Goal: Task Accomplishment & Management: Manage account settings

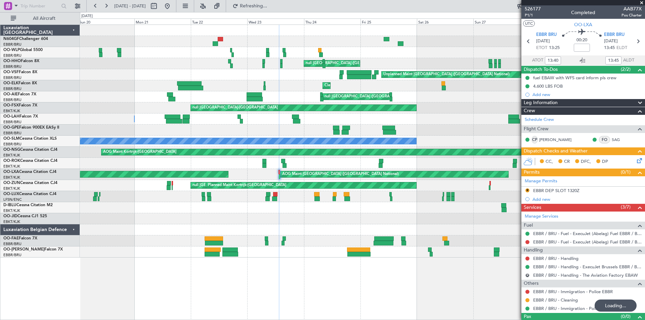
click at [65, 140] on div "null [GEOGRAPHIC_DATA] (Linate) null [GEOGRAPHIC_DATA] ([GEOGRAPHIC_DATA]) null…" at bounding box center [322, 166] width 645 height 308
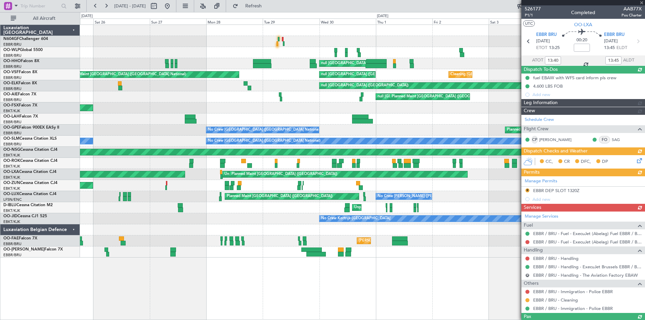
click at [0, 94] on div "null [GEOGRAPHIC_DATA] ([GEOGRAPHIC_DATA]) null [GEOGRAPHIC_DATA] ([GEOGRAPHIC_…" at bounding box center [322, 166] width 645 height 308
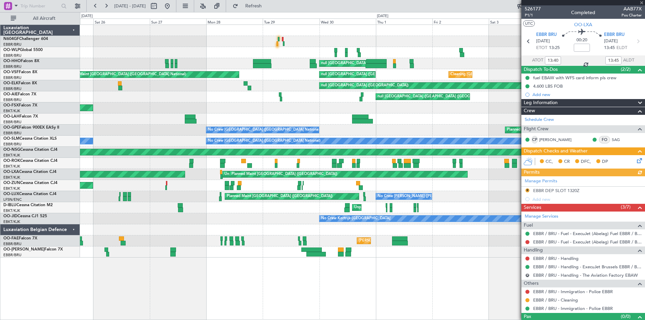
click at [50, 61] on div "null [GEOGRAPHIC_DATA] ([GEOGRAPHIC_DATA]) null [GEOGRAPHIC_DATA] ([GEOGRAPHIC_…" at bounding box center [322, 166] width 645 height 308
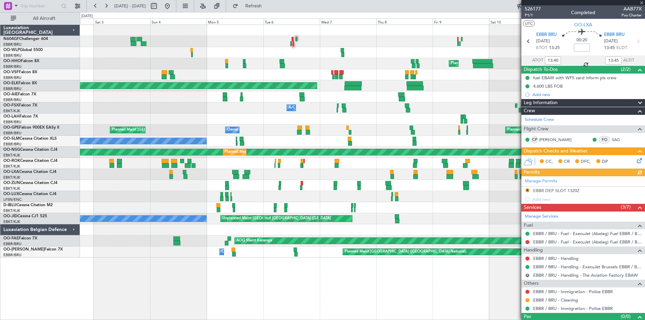
click at [0, 52] on div "Planned Maint Milan (Linate) Planned Maint Geneva ([GEOGRAPHIC_DATA]) Planned M…" at bounding box center [322, 166] width 645 height 308
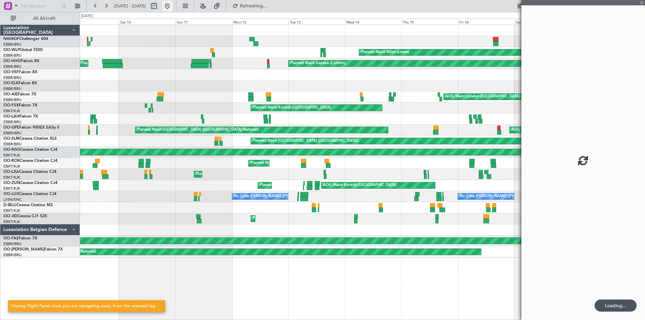
click at [173, 7] on button at bounding box center [167, 6] width 11 height 11
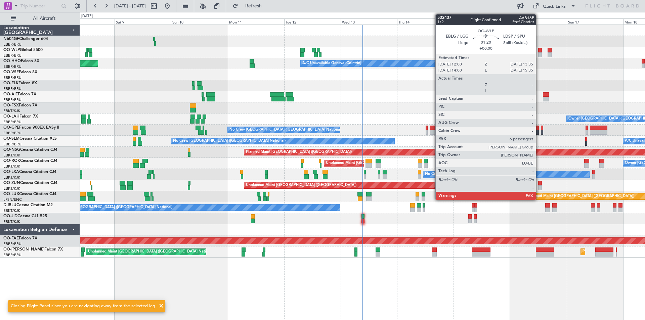
click at [539, 53] on div at bounding box center [540, 54] width 4 height 5
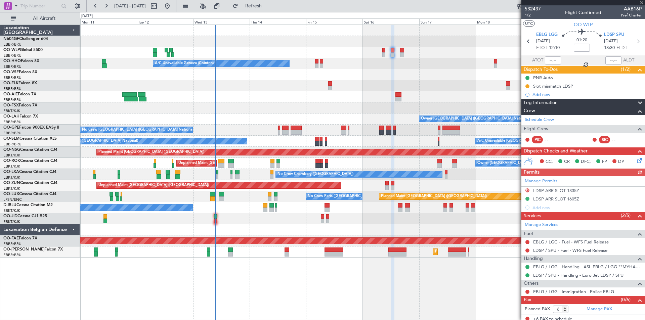
click at [334, 91] on div "Planned Maint [GEOGRAPHIC_DATA] ([GEOGRAPHIC_DATA]) A/C Unavailable Geneva (Coi…" at bounding box center [362, 141] width 565 height 233
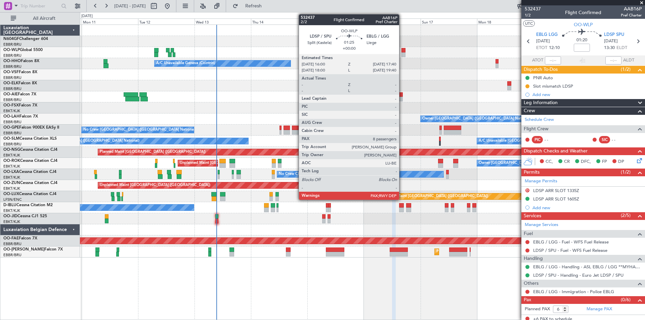
click at [402, 55] on div at bounding box center [403, 54] width 4 height 5
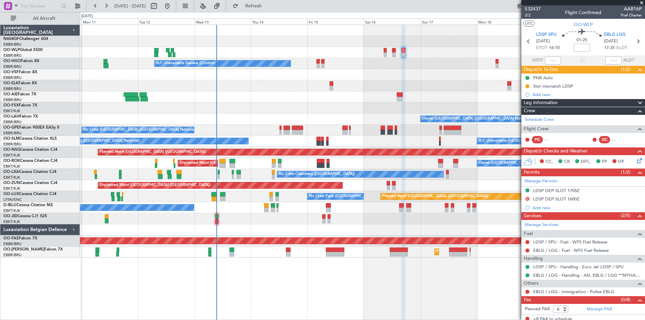
click at [391, 52] on div "Planned Maint [GEOGRAPHIC_DATA] ([GEOGRAPHIC_DATA])" at bounding box center [362, 52] width 565 height 11
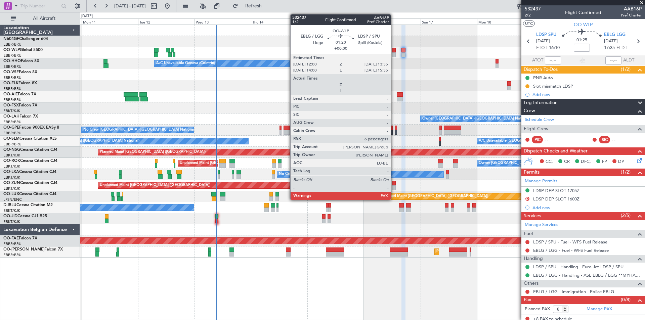
click at [394, 55] on div at bounding box center [394, 54] width 4 height 5
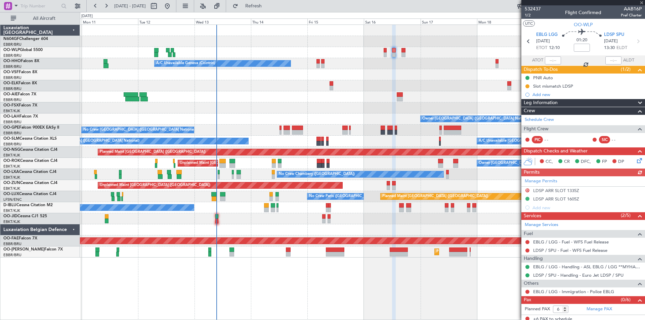
scroll to position [3, 0]
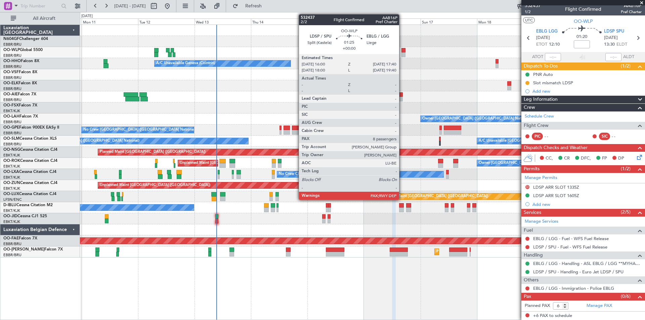
click at [402, 54] on div at bounding box center [403, 54] width 4 height 5
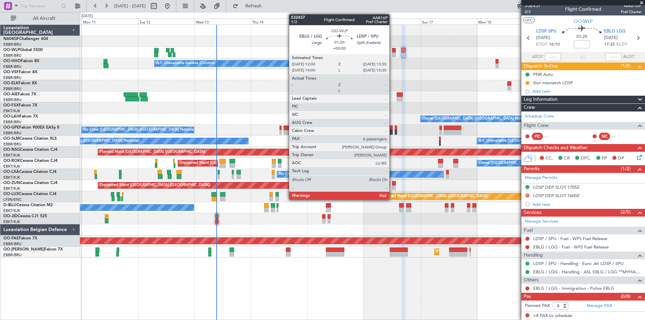
click at [392, 55] on div at bounding box center [394, 54] width 4 height 5
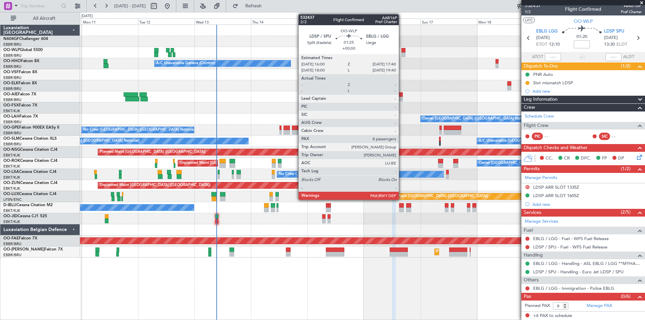
click at [402, 53] on div at bounding box center [403, 54] width 4 height 5
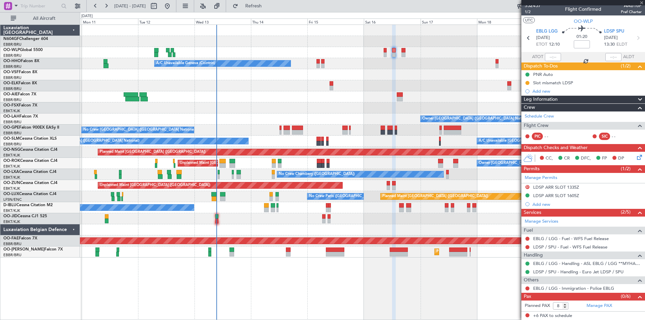
scroll to position [0, 0]
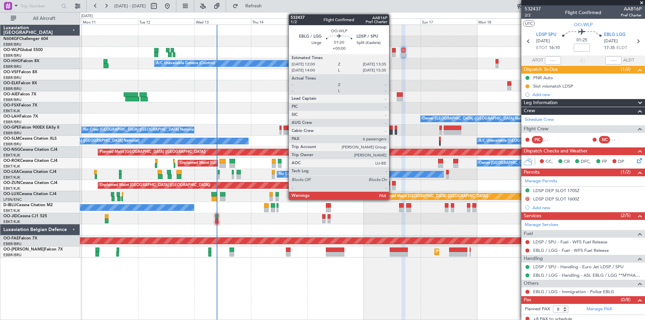
click at [392, 55] on div at bounding box center [394, 54] width 4 height 5
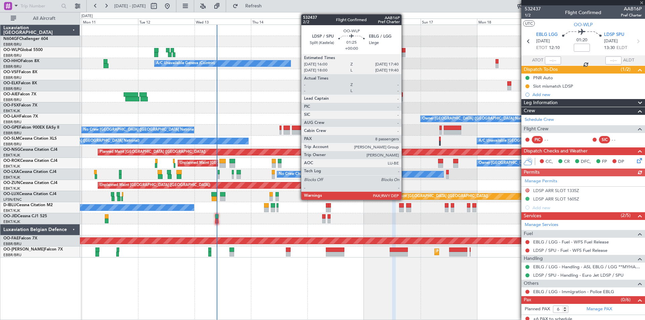
click at [404, 51] on div at bounding box center [403, 50] width 4 height 5
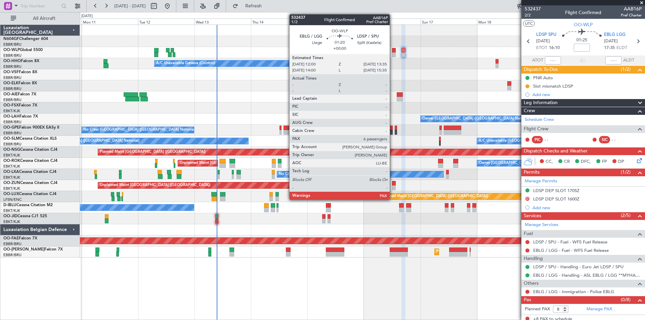
click at [393, 54] on div at bounding box center [394, 54] width 4 height 5
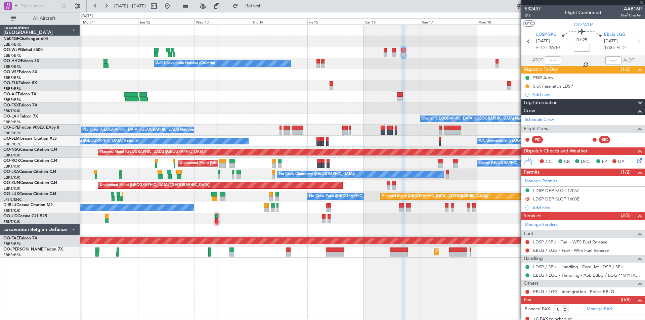
type input "6"
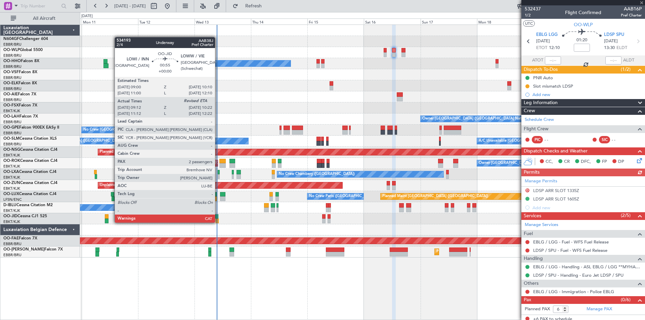
click at [218, 222] on div at bounding box center [217, 221] width 3 height 5
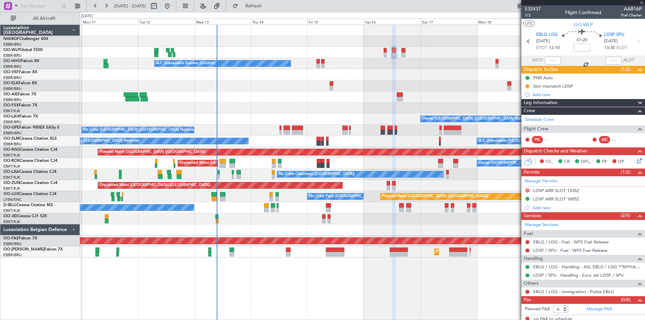
type input "09:22"
type input "2"
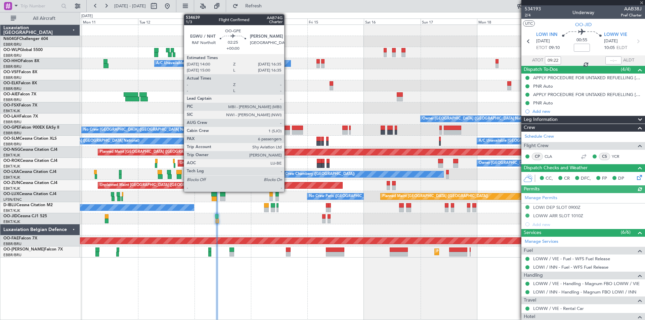
click at [287, 132] on div at bounding box center [286, 132] width 6 height 5
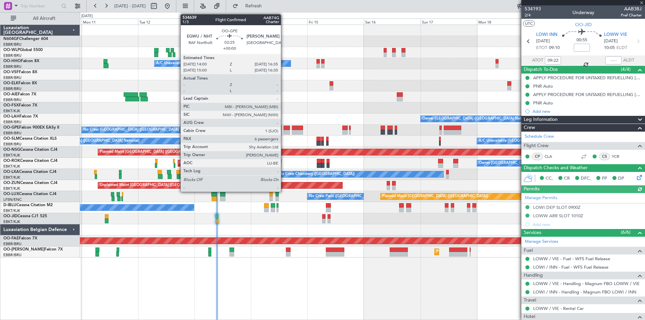
type input "6"
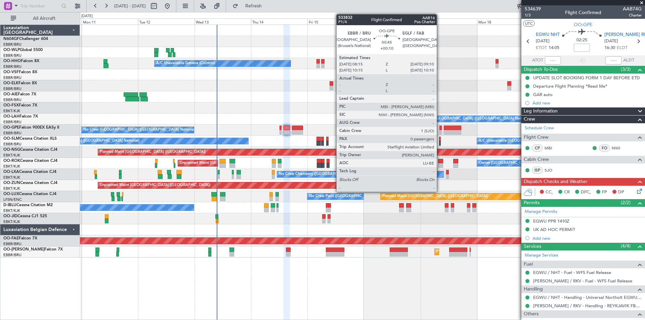
click at [440, 134] on div at bounding box center [440, 132] width 2 height 5
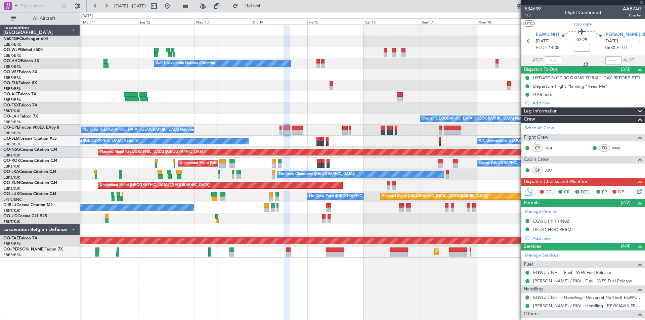
type input "+00:10"
type input "0"
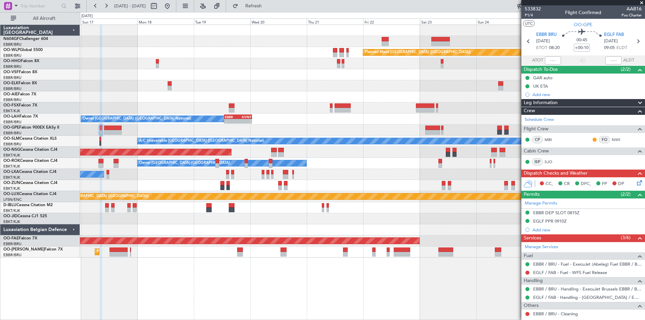
click at [35, 178] on div "Planned Maint [GEOGRAPHIC_DATA] ([GEOGRAPHIC_DATA]) A/C Unavailable Geneva (Coi…" at bounding box center [322, 166] width 645 height 308
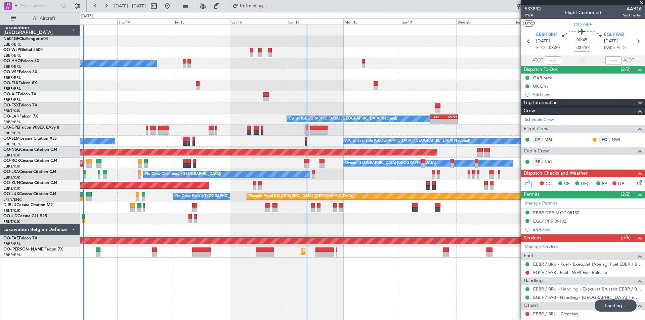
click at [608, 245] on fb-app "[DATE] - [DATE] Refreshing... Quick Links All Aircraft Planned Maint [GEOGRAPHI…" at bounding box center [322, 162] width 645 height 315
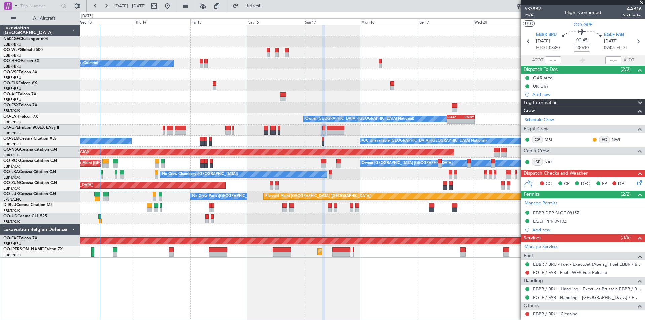
click at [136, 132] on div "Planned Maint [GEOGRAPHIC_DATA] ([GEOGRAPHIC_DATA]) A/C Unavailable Geneva (Coi…" at bounding box center [362, 141] width 565 height 233
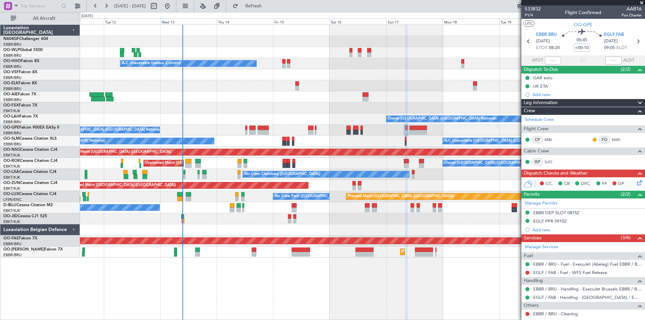
click at [251, 302] on div "Planned Maint [GEOGRAPHIC_DATA] ([GEOGRAPHIC_DATA]) A/C Unavailable Geneva (Coi…" at bounding box center [362, 173] width 565 height 296
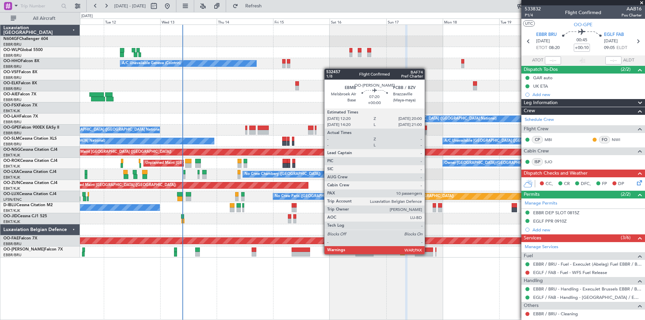
click at [428, 254] on div at bounding box center [424, 254] width 18 height 5
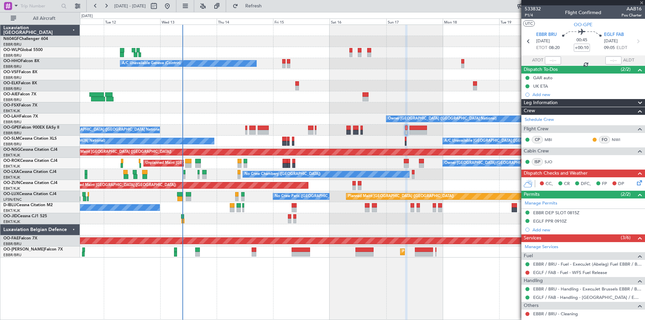
type input "10"
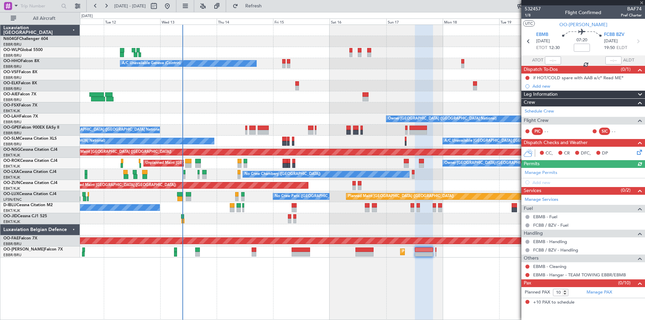
click at [172, 260] on div "Planned Maint [GEOGRAPHIC_DATA] ([GEOGRAPHIC_DATA]) A/C Unavailable Geneva (Coi…" at bounding box center [362, 173] width 565 height 296
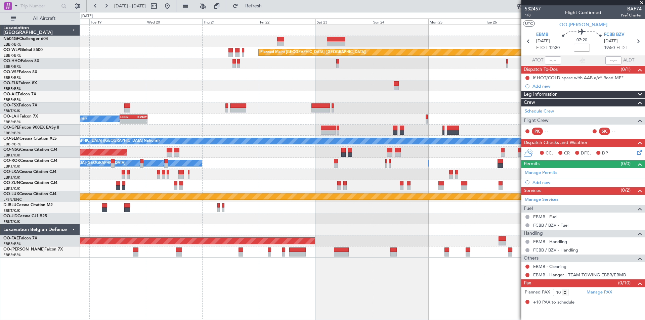
click at [250, 262] on div "Planned Maint [GEOGRAPHIC_DATA] ([GEOGRAPHIC_DATA]) Owner [GEOGRAPHIC_DATA] (Br…" at bounding box center [362, 173] width 565 height 296
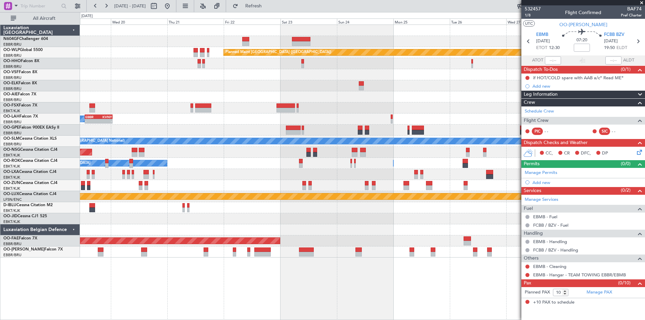
click at [305, 246] on div "Planned Maint Kortrijk-[GEOGRAPHIC_DATA]" at bounding box center [362, 240] width 565 height 11
click at [313, 236] on div "Planned Maint Kortrijk-[GEOGRAPHIC_DATA]" at bounding box center [362, 240] width 565 height 11
click at [306, 239] on div "Planned Maint Kortrijk-[GEOGRAPHIC_DATA]" at bounding box center [362, 240] width 565 height 11
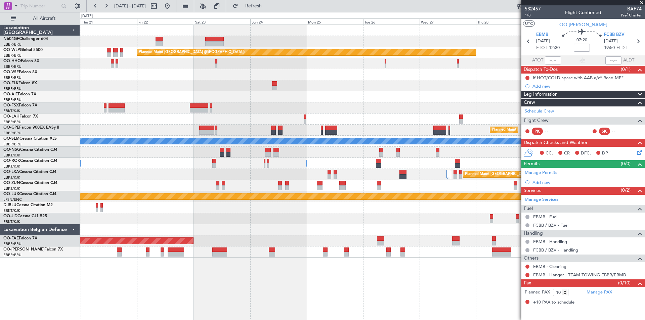
click at [265, 258] on div "Planned Maint [GEOGRAPHIC_DATA] ([GEOGRAPHIC_DATA]) Planned Maint [GEOGRAPHIC_D…" at bounding box center [362, 173] width 565 height 296
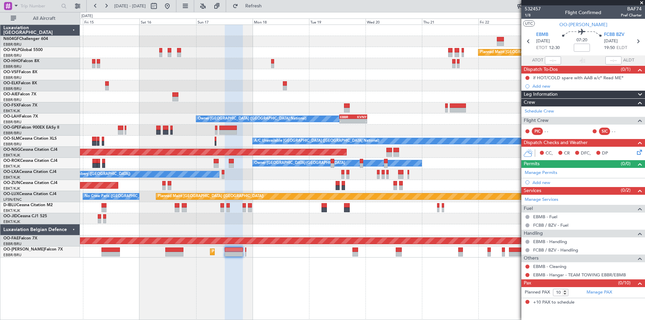
click at [530, 220] on body "[DATE] - [DATE] Refresh Quick Links All Aircraft Planned Maint [GEOGRAPHIC_DATA…" at bounding box center [322, 160] width 645 height 320
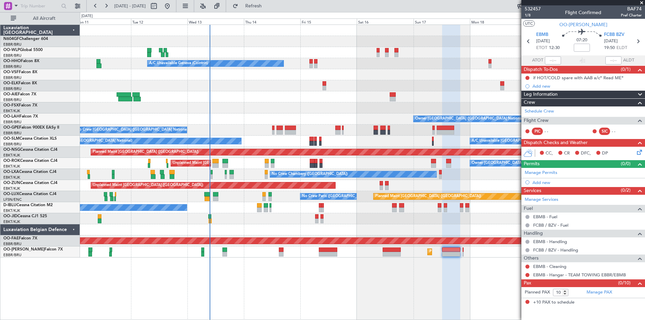
click at [498, 211] on div "Planned Maint [GEOGRAPHIC_DATA] ([GEOGRAPHIC_DATA]) A/C Unavailable Geneva (Coi…" at bounding box center [362, 141] width 565 height 233
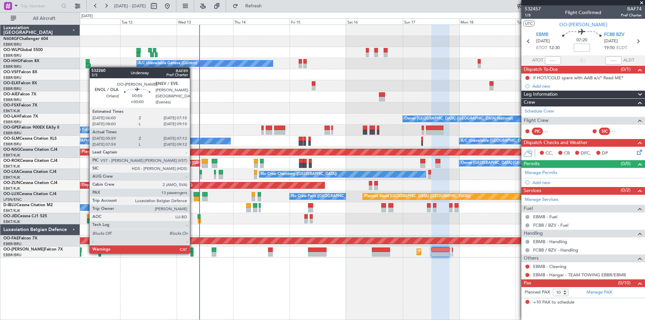
click at [193, 252] on div at bounding box center [191, 254] width 3 height 5
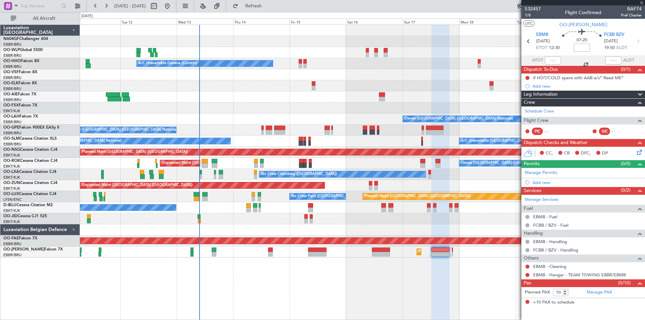
type input "06:09"
type input "07:02"
type input "13"
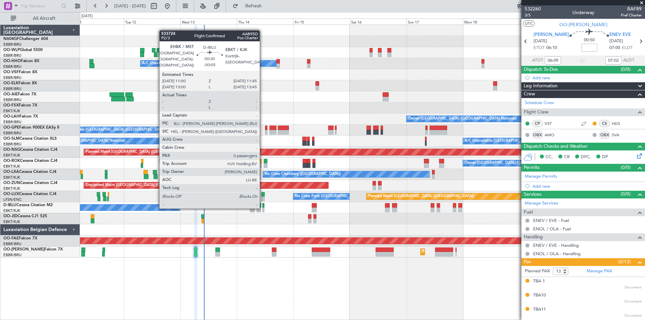
click at [263, 208] on div at bounding box center [263, 210] width 2 height 5
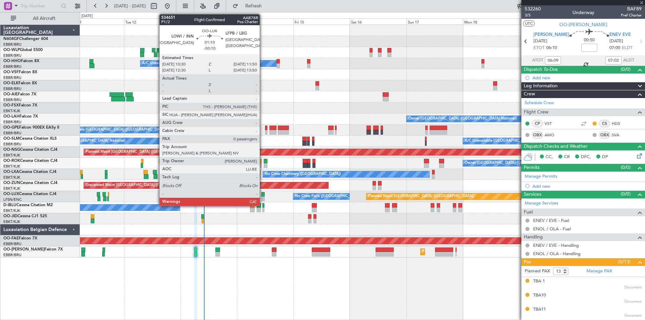
type input "-00:05"
type input "0"
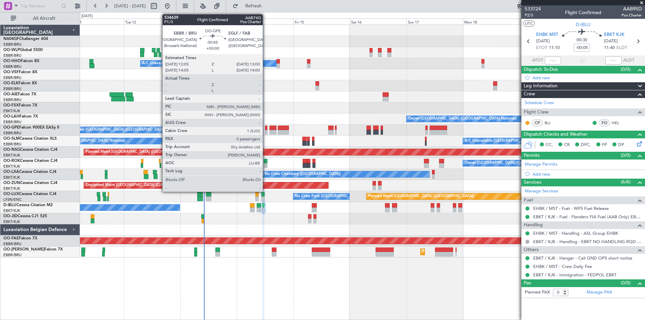
click at [266, 131] on div at bounding box center [266, 132] width 2 height 5
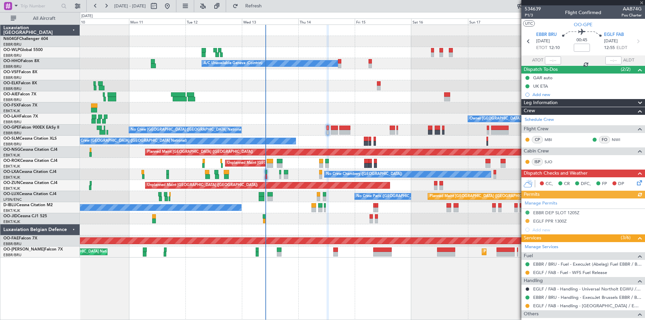
click at [209, 179] on div "No Crew Chambery ([GEOGRAPHIC_DATA])" at bounding box center [362, 174] width 565 height 11
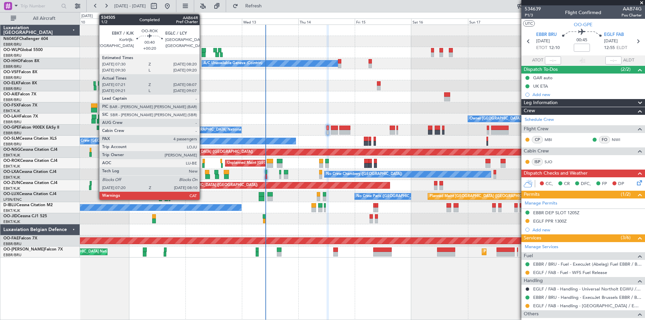
click at [203, 164] on div at bounding box center [203, 165] width 2 height 5
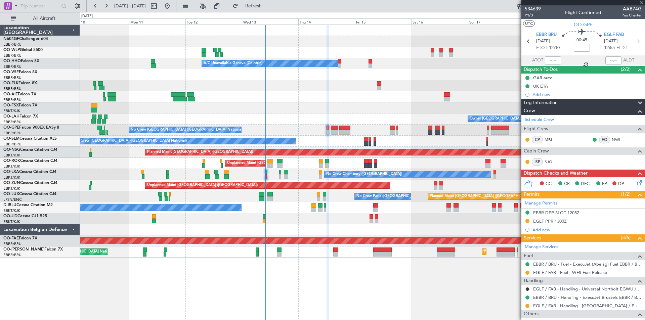
type input "+00:20"
type input "07:26"
type input "08:02"
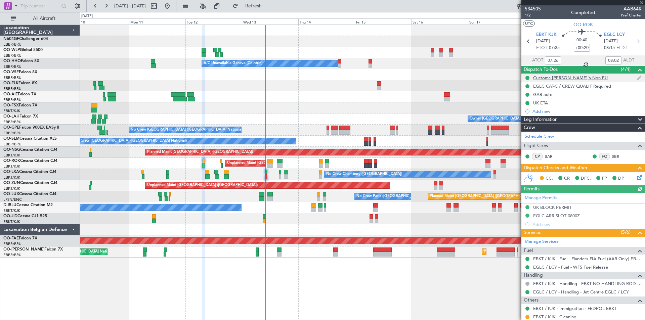
click at [564, 78] on div "Customs [PERSON_NAME]'s Non EU" at bounding box center [570, 78] width 75 height 6
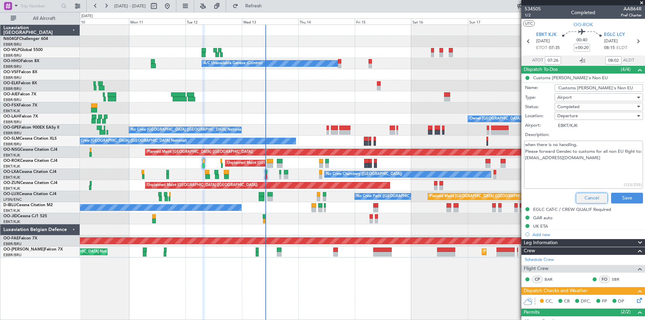
click at [584, 199] on button "Cancel" at bounding box center [592, 198] width 32 height 11
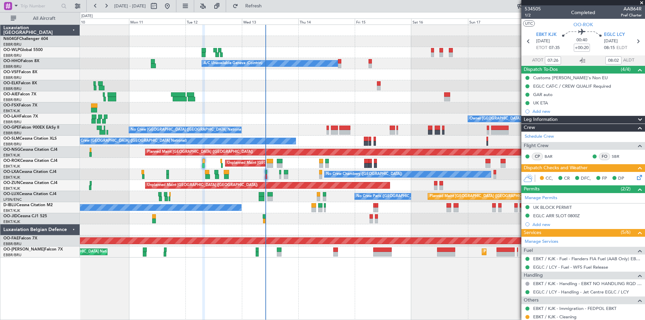
click at [644, 4] on span at bounding box center [641, 3] width 7 height 6
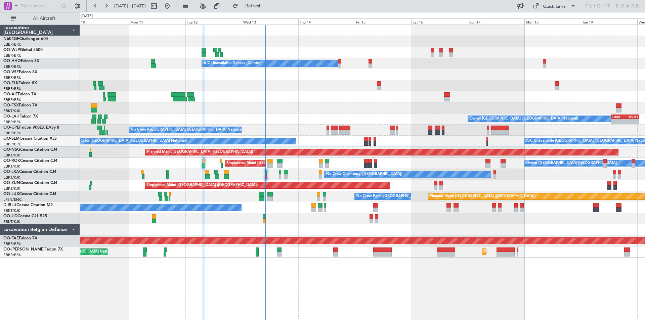
type input "0"
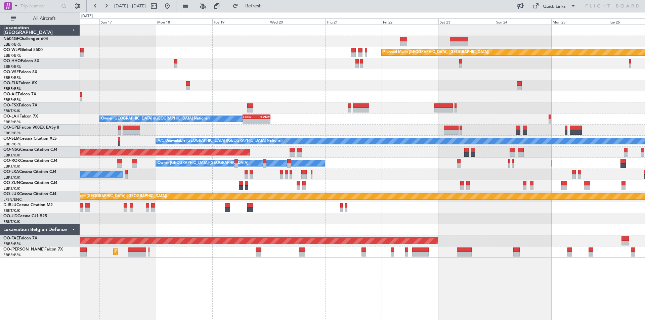
click at [186, 108] on div "Planned Maint [GEOGRAPHIC_DATA] ([GEOGRAPHIC_DATA]) A/C Unavailable Geneva (Coi…" at bounding box center [362, 141] width 565 height 233
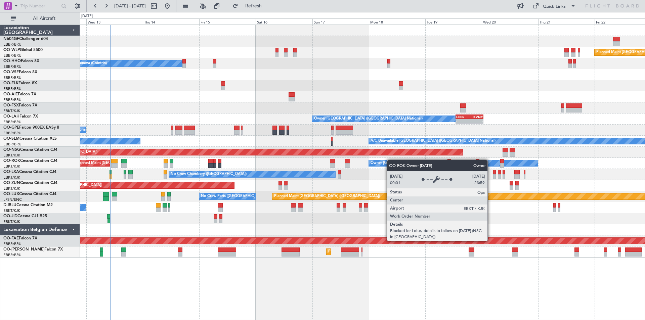
click at [421, 164] on div "Planned Maint [GEOGRAPHIC_DATA] ([GEOGRAPHIC_DATA]) A/C Unavailable Geneva (Coi…" at bounding box center [362, 141] width 565 height 233
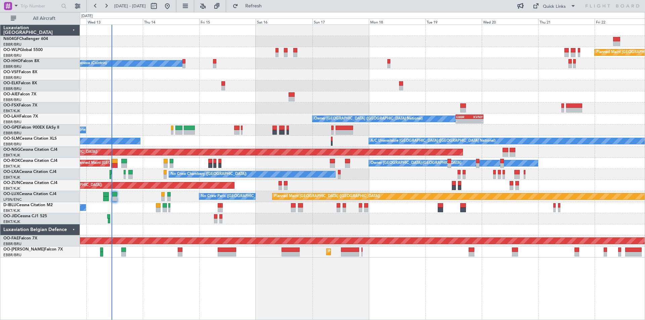
click at [239, 319] on div "Planned Maint Berlin (Brandenburg) A/C Unavailable Geneva (Cointrin) Owner Brus…" at bounding box center [362, 173] width 565 height 296
click at [268, 5] on span "Refresh" at bounding box center [253, 6] width 28 height 5
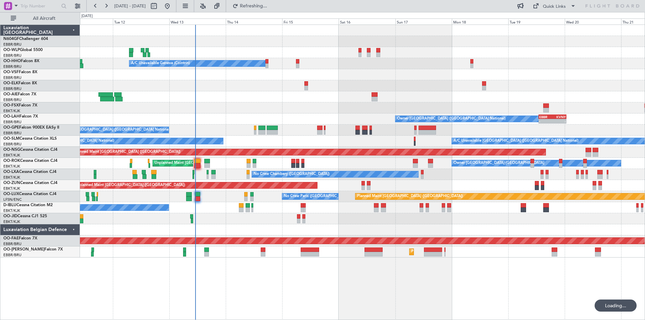
click at [259, 209] on div "Planned Maint Berlin (Brandenburg) A/C Unavailable Geneva (Cointrin) Owner Brus…" at bounding box center [362, 141] width 565 height 233
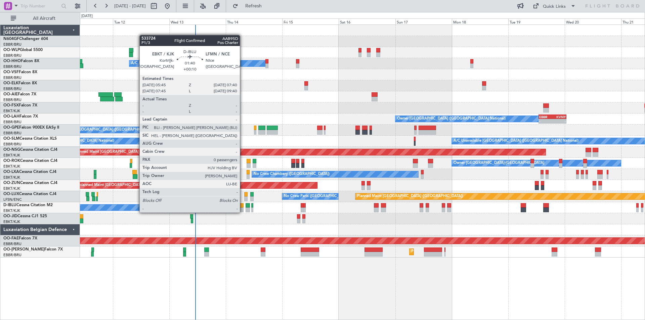
click at [243, 212] on div at bounding box center [241, 210] width 5 height 5
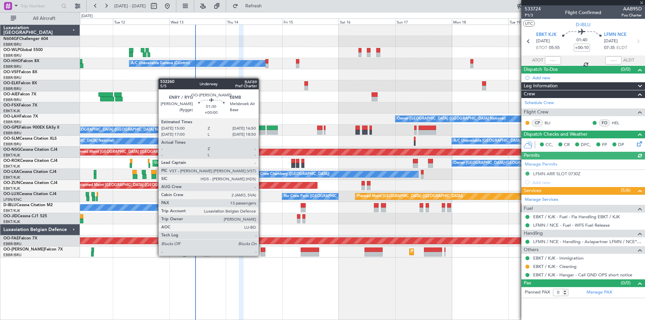
click at [262, 255] on div at bounding box center [263, 254] width 4 height 5
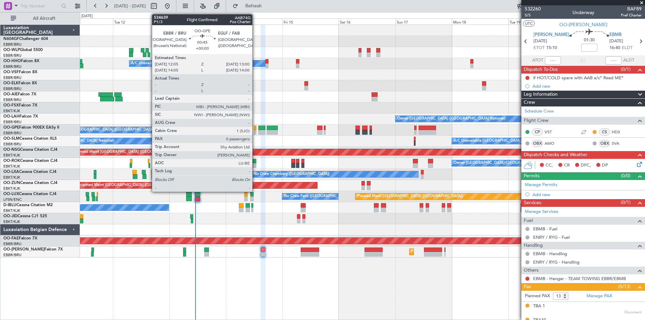
click at [255, 134] on div at bounding box center [255, 132] width 2 height 5
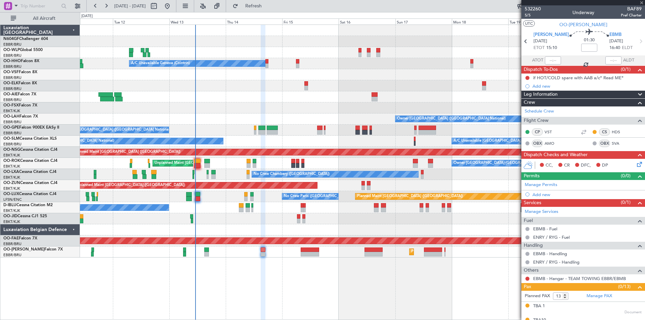
type input "0"
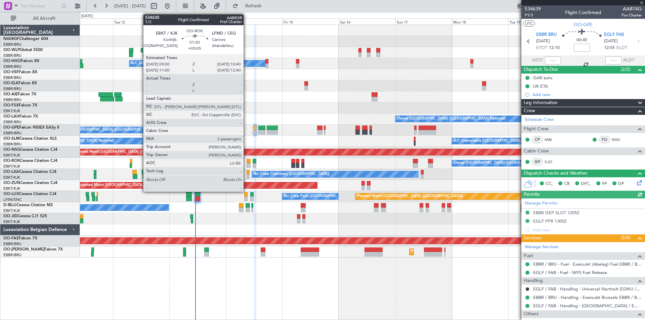
click at [247, 163] on div at bounding box center [249, 161] width 4 height 5
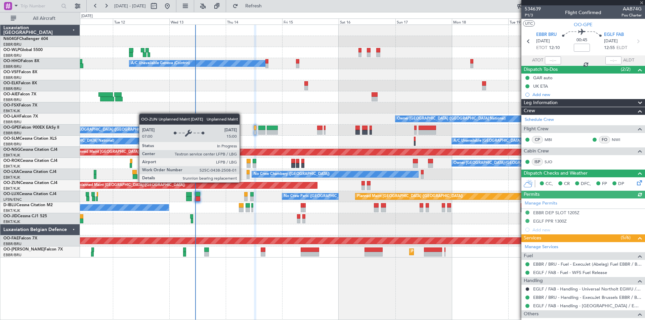
type input "+00:05"
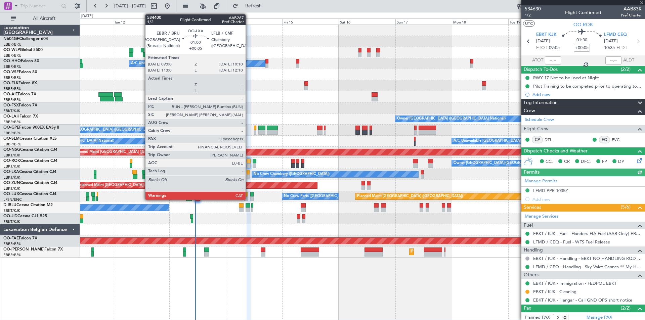
click at [249, 174] on div at bounding box center [248, 176] width 3 height 5
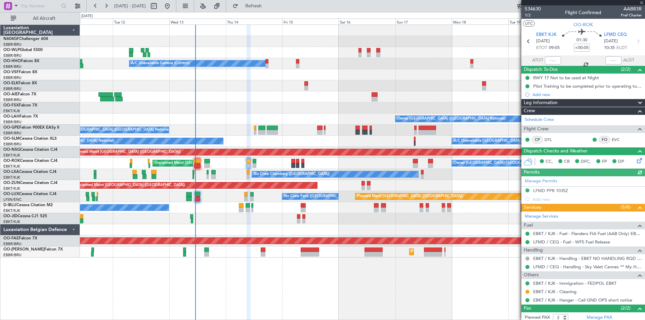
type input "3"
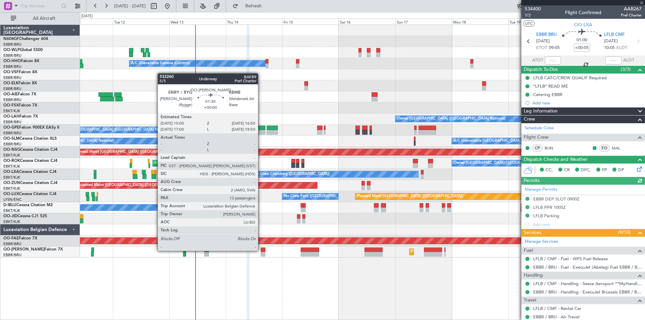
click at [261, 250] on div at bounding box center [263, 250] width 4 height 5
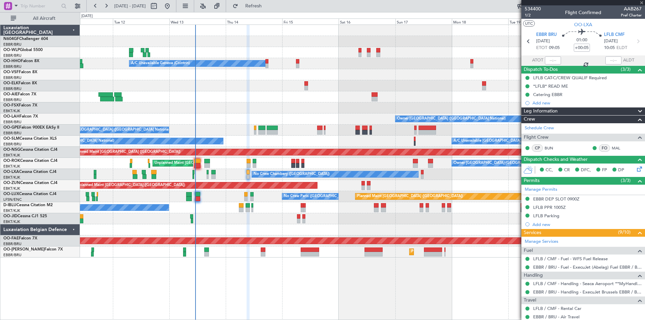
type input "13"
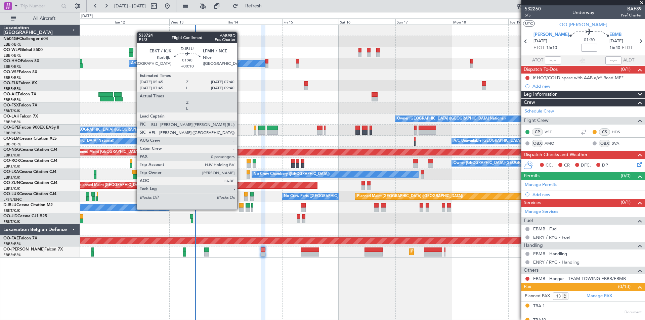
click at [240, 209] on div at bounding box center [241, 210] width 5 height 5
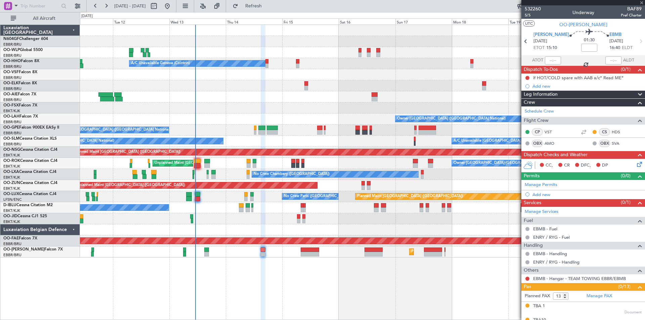
type input "+00:10"
type input "0"
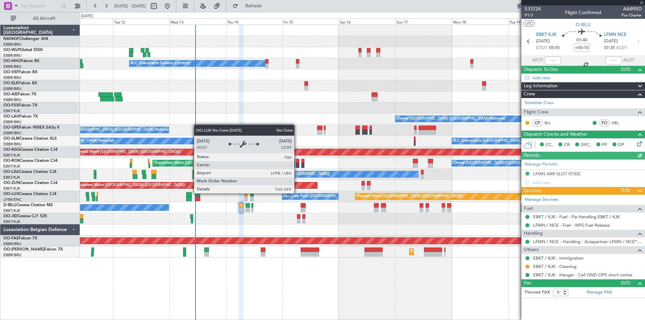
click at [273, 217] on div "Planned Maint Berlin (Brandenburg) A/C Unavailable Geneva (Cointrin) Owner Brus…" at bounding box center [362, 141] width 565 height 233
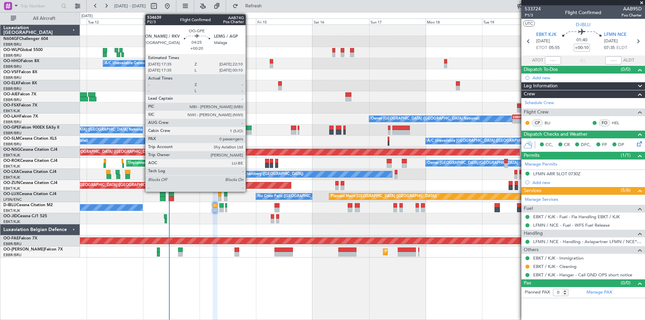
click at [249, 128] on div at bounding box center [245, 128] width 11 height 5
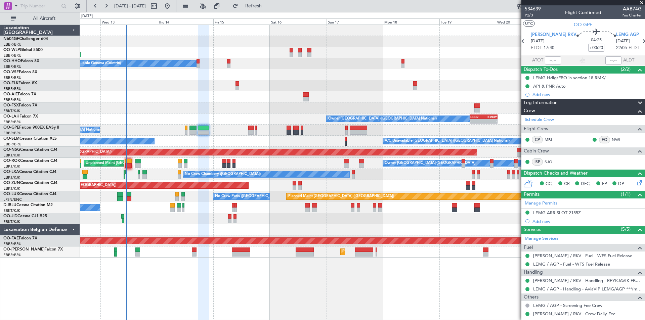
click at [200, 138] on div "Planned Maint Berlin (Brandenburg) A/C Unavailable Geneva (Cointrin) Owner Brus…" at bounding box center [362, 141] width 565 height 233
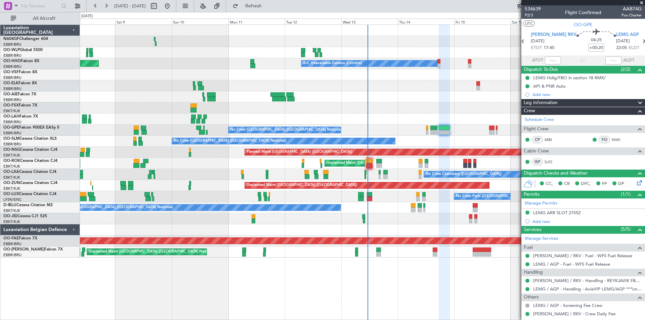
click at [368, 144] on div "Planned Maint Milan (Linate) A/C Unavailable Geneva (Cointrin) Planned Maint Ge…" at bounding box center [362, 141] width 565 height 233
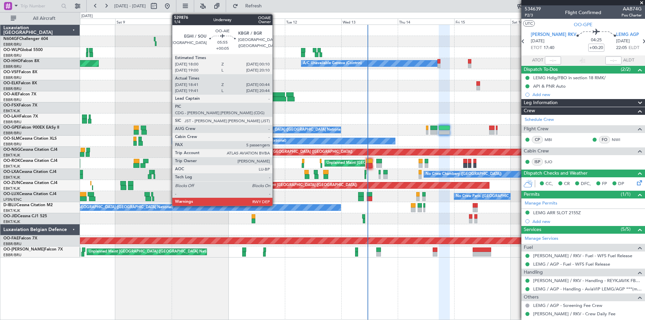
click at [275, 98] on div at bounding box center [279, 99] width 14 height 5
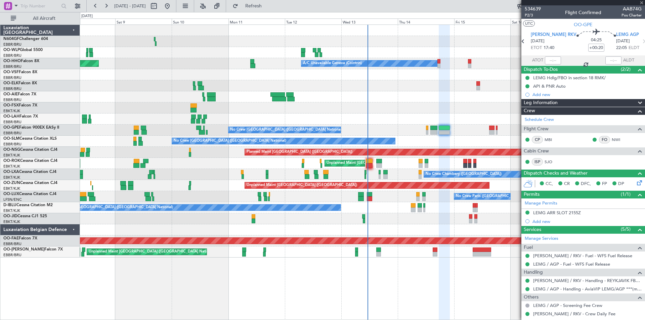
click at [275, 98] on div at bounding box center [279, 99] width 14 height 5
type input "+00:05"
type input "18:51"
type input "00:39"
type input "5"
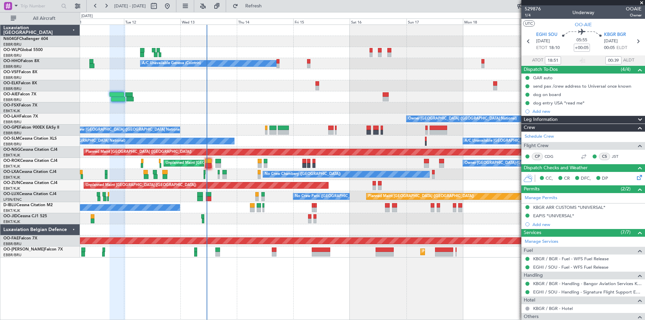
click at [313, 201] on div "No Crew Paris (Le Bourget) Planned Maint Paris (Le Bourget)" at bounding box center [362, 196] width 565 height 11
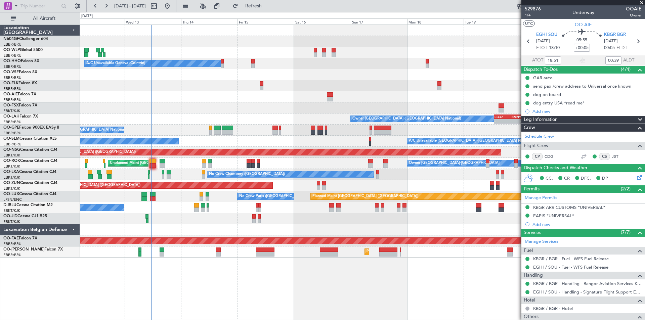
click at [320, 253] on div at bounding box center [329, 254] width 18 height 5
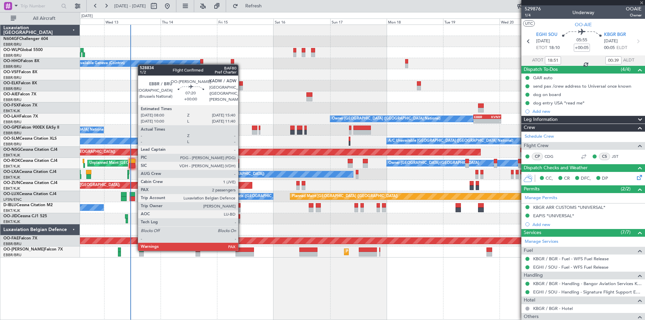
type input "4"
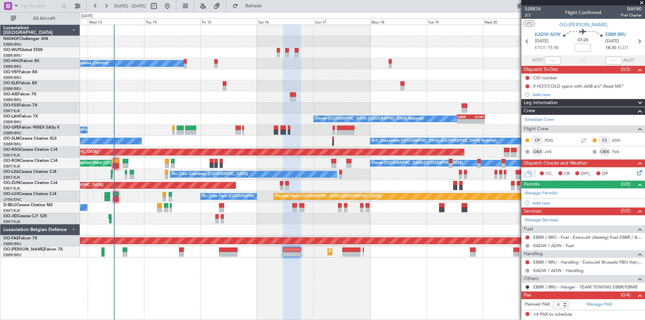
click at [77, 162] on div "Planned Maint Berlin (Brandenburg) A/C Unavailable Geneva (Cointrin) Owner Brus…" at bounding box center [322, 166] width 645 height 308
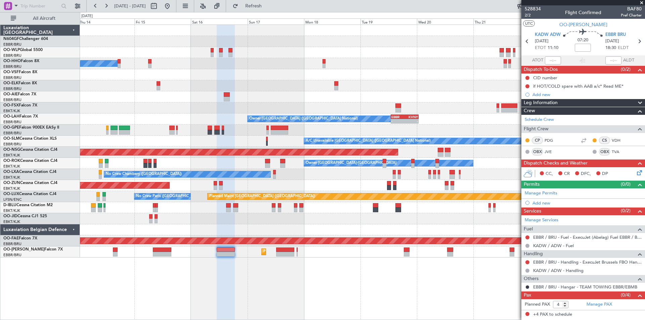
click at [644, 233] on fb-app "12 Aug 2025 - 22 Aug 2025 Refresh Quick Links All Aircraft Planned Maint Berlin…" at bounding box center [322, 162] width 645 height 315
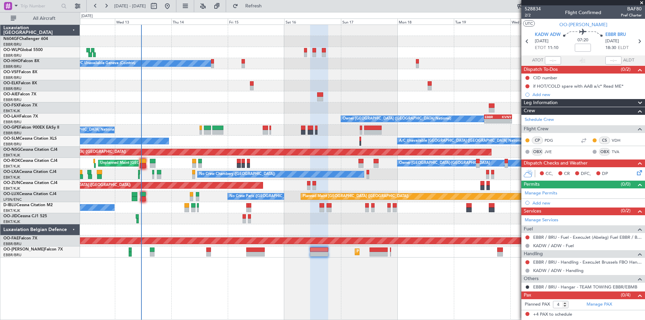
click at [272, 143] on div "Planned Maint Berlin (Brandenburg) A/C Unavailable Geneva (Cointrin) EBBR 13:00…" at bounding box center [362, 141] width 565 height 233
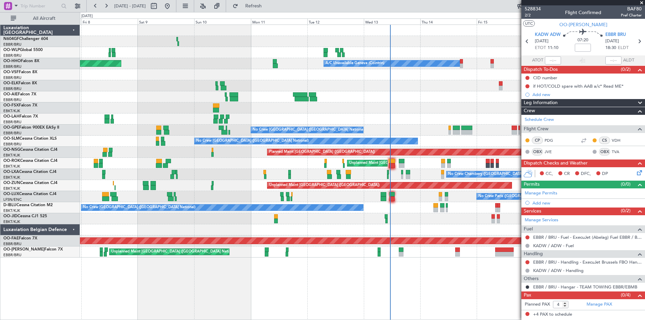
click at [570, 111] on fb-app "12 Aug 2025 - 22 Aug 2025 Refresh Quick Links All Aircraft Planned Maint Milan …" at bounding box center [322, 162] width 645 height 315
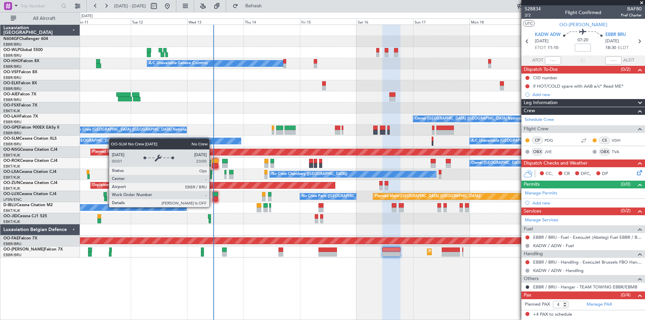
click at [12, 144] on div "Planned Maint Berlin (Brandenburg) A/C Unavailable Geneva (Cointrin) Planned Ma…" at bounding box center [322, 166] width 645 height 308
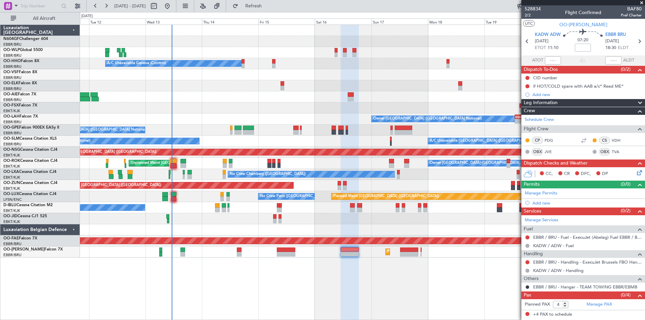
click at [221, 163] on div "Planned Maint Berlin (Brandenburg) A/C Unavailable Geneva (Cointrin) Owner Brus…" at bounding box center [362, 141] width 565 height 233
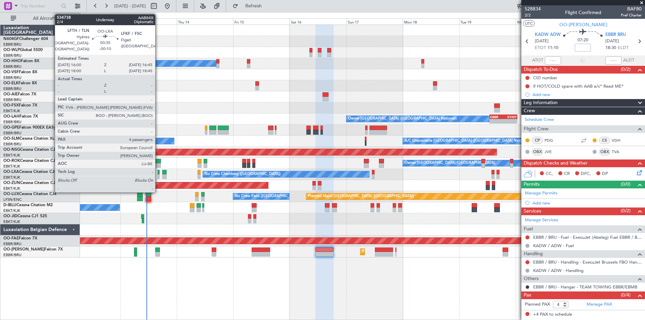
click at [158, 172] on div at bounding box center [159, 172] width 2 height 5
type input "-00:10"
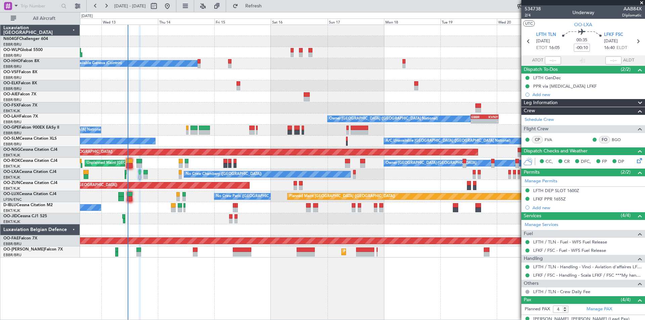
click at [182, 228] on div at bounding box center [362, 229] width 565 height 11
click at [268, 4] on span "Refresh" at bounding box center [253, 6] width 28 height 5
